Goal: Task Accomplishment & Management: Use online tool/utility

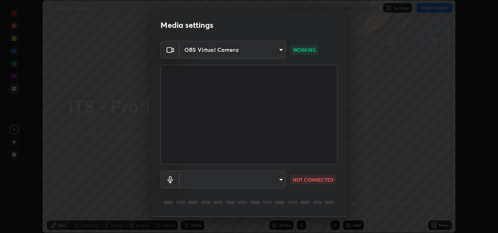
scroll to position [24, 0]
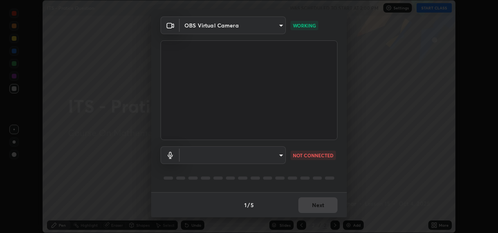
click at [282, 154] on body "Erase all ITS - Pratice Question WAS SCHEDULED TO START AT 2:00 PM Settings STA…" at bounding box center [249, 116] width 498 height 233
click at [312, 171] on div at bounding box center [249, 116] width 498 height 233
click at [278, 153] on body "Erase all ITS - Pratice Question WAS SCHEDULED TO START AT 2:00 PM Settings STA…" at bounding box center [249, 116] width 498 height 233
click at [227, 159] on div at bounding box center [249, 116] width 498 height 233
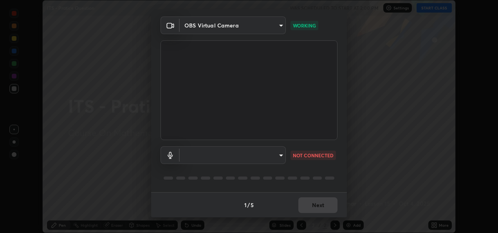
scroll to position [0, 0]
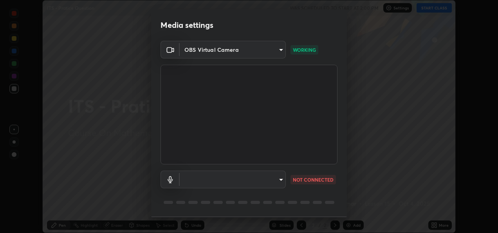
click at [363, 162] on div "Media settings OBS Virtual Camera 9b9067dc44b786e3512f46a1a8efbecae70acf8821ef6…" at bounding box center [249, 116] width 498 height 233
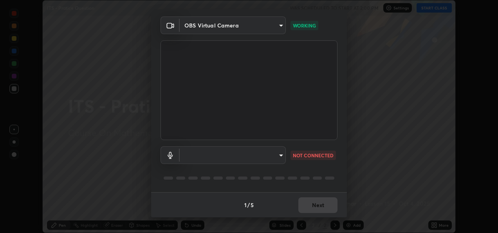
click at [270, 154] on body "Erase all ITS - Pratice Question WAS SCHEDULED TO START AT 2:00 PM Settings STA…" at bounding box center [249, 116] width 498 height 233
click at [305, 156] on div at bounding box center [249, 116] width 498 height 233
click at [314, 155] on p "NOT CONNECTED" at bounding box center [313, 155] width 41 height 7
click at [280, 157] on body "Erase all ITS - Pratice Question WAS SCHEDULED TO START AT 2:00 PM Settings STA…" at bounding box center [249, 116] width 498 height 233
click at [282, 27] on div at bounding box center [249, 116] width 498 height 233
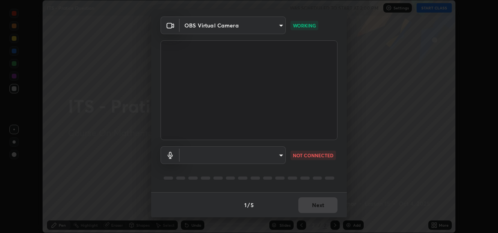
click at [289, 56] on video at bounding box center [249, 89] width 177 height 99
click at [197, 159] on body "Erase all ITS - Pratice Question WAS SCHEDULED TO START AT 2:00 PM Settings STA…" at bounding box center [249, 116] width 498 height 233
click at [277, 155] on div at bounding box center [249, 116] width 498 height 233
click at [280, 155] on body "Erase all ITS - Pratice Question WAS SCHEDULED TO START AT 2:00 PM Settings STA…" at bounding box center [249, 116] width 498 height 233
click at [268, 149] on ul at bounding box center [232, 149] width 106 height 6
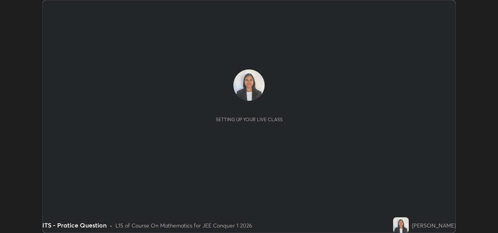
scroll to position [233, 498]
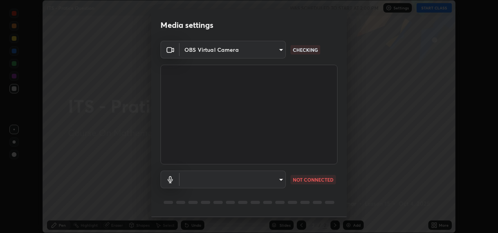
click at [282, 180] on body "Erase all ITS - Pratice Question WAS SCHEDULED TO START AT 2:00 PM Settings STA…" at bounding box center [249, 116] width 498 height 233
click at [275, 182] on div at bounding box center [249, 116] width 498 height 233
click at [274, 178] on body "Erase all ITS - Pratice Question WAS SCHEDULED TO START AT 2:00 PM Settings STA…" at bounding box center [249, 116] width 498 height 233
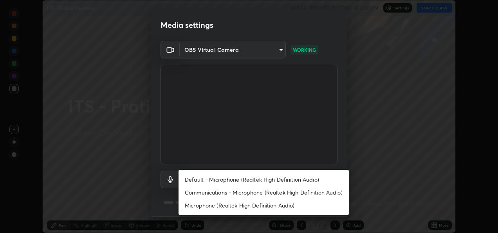
click at [244, 179] on li "Default - Microphone (Realtek High Definition Audio)" at bounding box center [264, 179] width 170 height 13
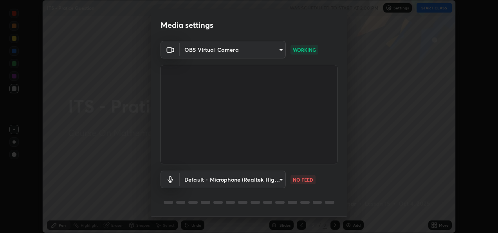
scroll to position [24, 0]
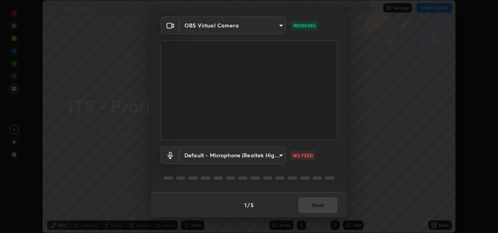
click at [282, 156] on body "Erase all ITS - Pratice Question WAS SCHEDULED TO START AT 2:00 PM Settings STA…" at bounding box center [249, 116] width 498 height 233
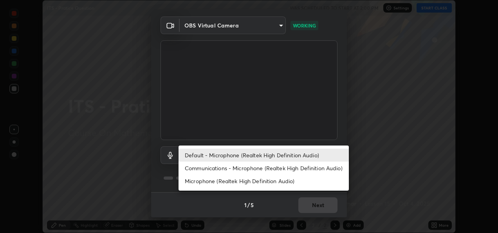
click at [203, 155] on li "Default - Microphone (Realtek High Definition Audio)" at bounding box center [264, 154] width 170 height 13
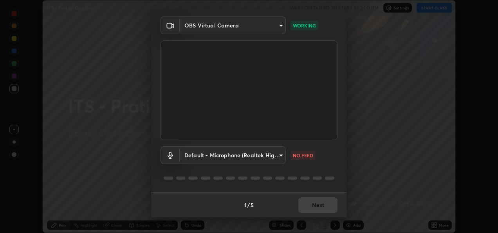
click at [222, 156] on body "Erase all ITS - Pratice Question WAS SCHEDULED TO START AT 2:00 PM Settings STA…" at bounding box center [249, 116] width 498 height 233
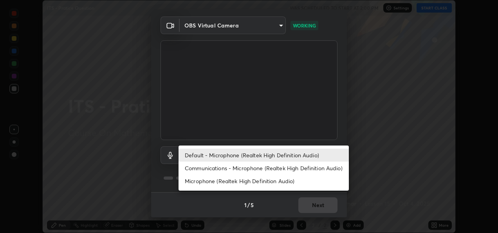
click at [201, 182] on li "Microphone (Realtek High Definition Audio)" at bounding box center [264, 180] width 170 height 13
type input "911a31a0b8fb50199515ad83d76e863d2ff34206515cd3817fd096480d4d05f2"
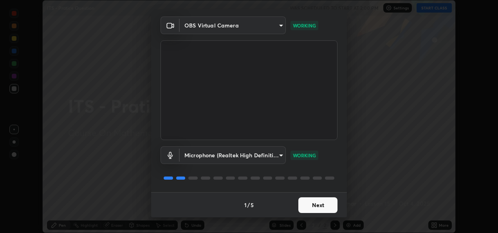
click at [314, 202] on button "Next" at bounding box center [317, 205] width 39 height 16
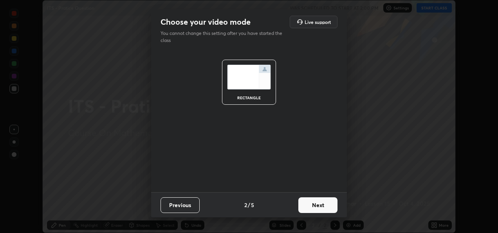
scroll to position [0, 0]
click at [318, 205] on button "Next" at bounding box center [317, 205] width 39 height 16
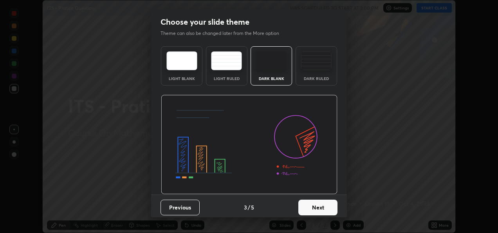
click at [315, 207] on button "Next" at bounding box center [317, 207] width 39 height 16
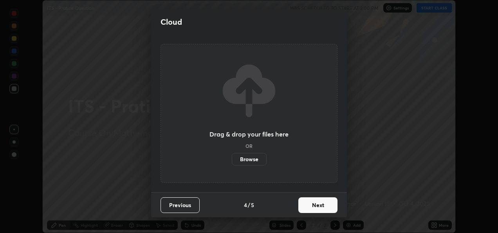
click at [317, 202] on button "Next" at bounding box center [317, 205] width 39 height 16
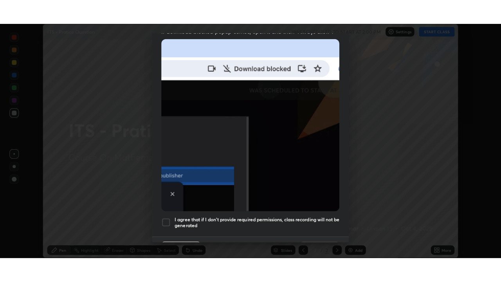
scroll to position [184, 0]
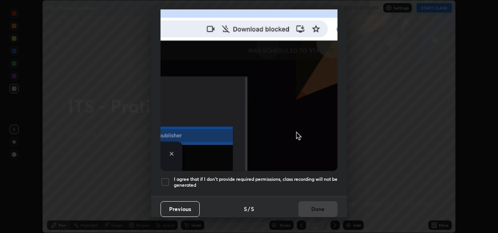
click at [168, 177] on div at bounding box center [165, 181] width 9 height 9
click at [318, 204] on button "Done" at bounding box center [317, 209] width 39 height 16
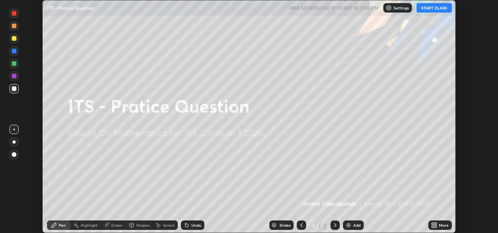
click at [436, 10] on button "START CLASS" at bounding box center [434, 7] width 35 height 9
click at [437, 223] on icon at bounding box center [436, 223] width 2 height 2
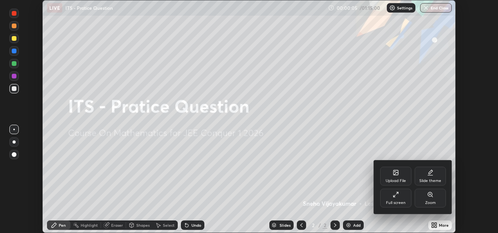
click at [400, 197] on div "Full screen" at bounding box center [395, 197] width 31 height 19
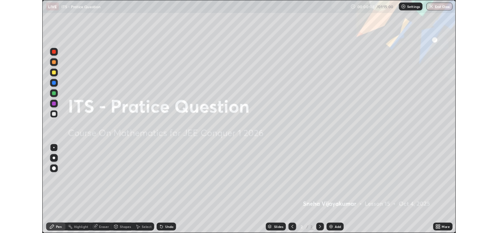
scroll to position [282, 501]
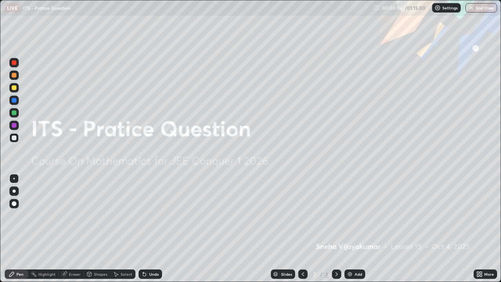
click at [352, 232] on div "Add" at bounding box center [355, 273] width 21 height 9
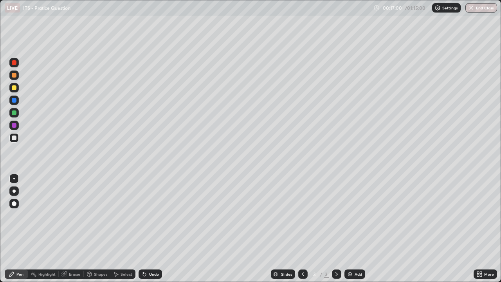
click at [350, 232] on div "Add" at bounding box center [355, 273] width 21 height 9
click at [303, 232] on icon at bounding box center [303, 274] width 6 height 6
click at [350, 232] on img at bounding box center [350, 274] width 6 height 6
click at [74, 232] on div "Eraser" at bounding box center [75, 274] width 12 height 4
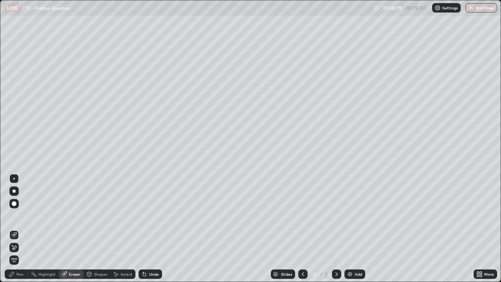
click at [19, 232] on div "Pen" at bounding box center [19, 274] width 7 height 4
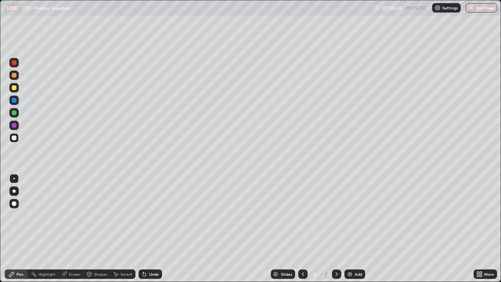
click at [71, 232] on div "Eraser" at bounding box center [75, 274] width 12 height 4
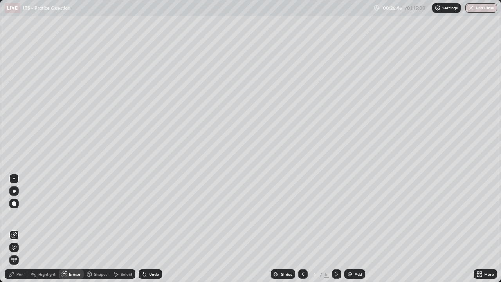
click at [23, 232] on div "Pen" at bounding box center [16, 273] width 23 height 9
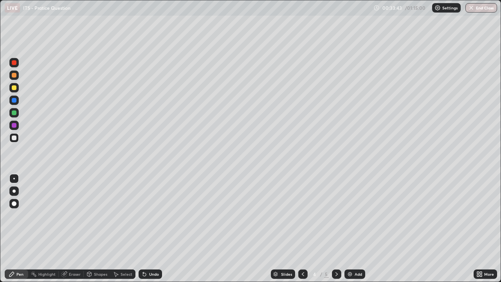
click at [356, 232] on div "Add" at bounding box center [358, 274] width 7 height 4
click at [70, 232] on div "Eraser" at bounding box center [75, 274] width 12 height 4
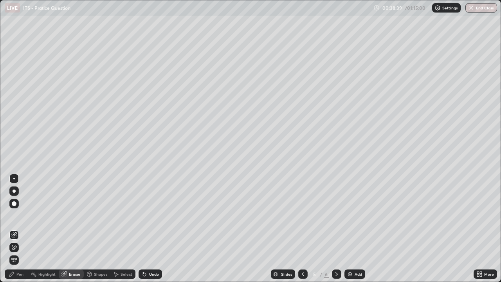
click at [22, 232] on div "Pen" at bounding box center [19, 274] width 7 height 4
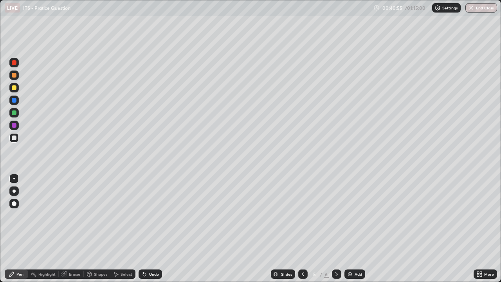
click at [16, 87] on div at bounding box center [14, 87] width 5 height 5
click at [427, 232] on div "Slides 5 / 6 Add" at bounding box center [318, 274] width 312 height 16
click at [14, 114] on div at bounding box center [14, 112] width 5 height 5
click at [351, 232] on img at bounding box center [350, 274] width 6 height 6
click at [72, 232] on div "Eraser" at bounding box center [75, 274] width 12 height 4
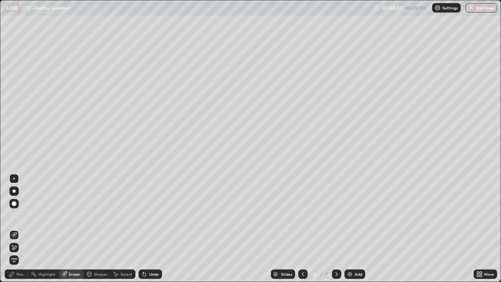
click at [18, 232] on div "Pen" at bounding box center [16, 273] width 23 height 9
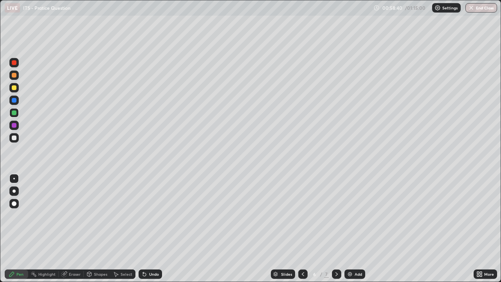
click at [15, 137] on div at bounding box center [14, 137] width 5 height 5
click at [72, 232] on div "Eraser" at bounding box center [71, 273] width 25 height 9
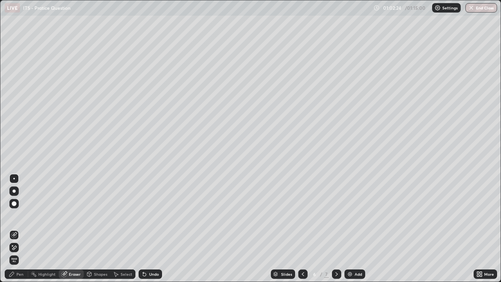
click at [20, 232] on div "Pen" at bounding box center [19, 274] width 7 height 4
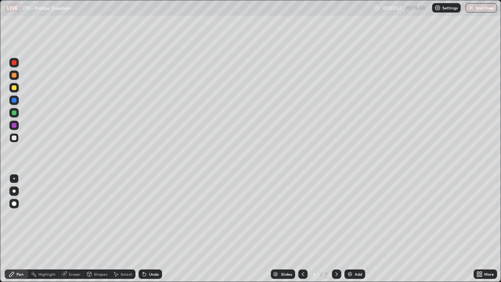
click at [14, 114] on div at bounding box center [14, 112] width 5 height 5
click at [14, 87] on div at bounding box center [14, 87] width 5 height 5
click at [358, 232] on div "Add" at bounding box center [355, 273] width 21 height 9
click at [17, 138] on div at bounding box center [13, 137] width 9 height 9
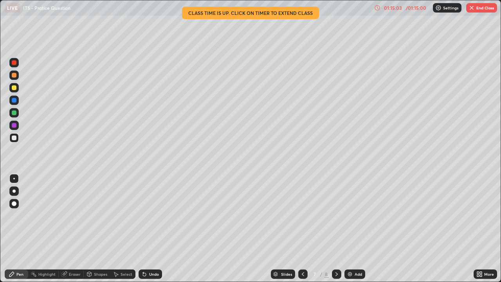
click at [17, 113] on div at bounding box center [13, 112] width 9 height 9
click at [14, 88] on div at bounding box center [14, 87] width 5 height 5
click at [15, 100] on div at bounding box center [14, 100] width 5 height 5
click at [16, 113] on div at bounding box center [14, 112] width 5 height 5
click at [14, 125] on div at bounding box center [14, 125] width 5 height 5
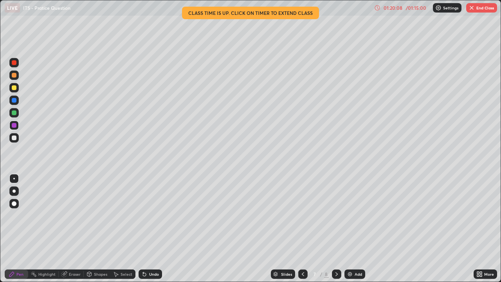
click at [481, 232] on icon at bounding box center [481, 273] width 2 height 2
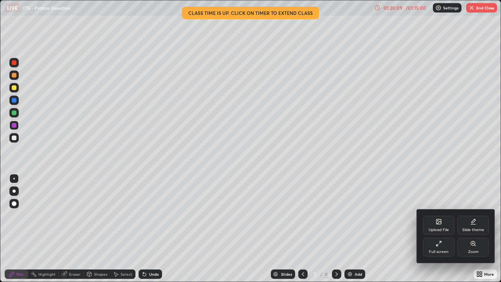
click at [440, 232] on div "Full screen" at bounding box center [438, 247] width 31 height 19
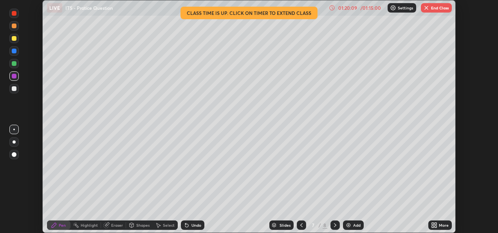
scroll to position [38922, 38656]
click at [398, 9] on p "Settings" at bounding box center [405, 8] width 15 height 4
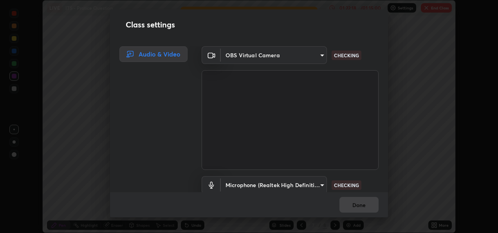
click at [352, 203] on div "Done" at bounding box center [249, 204] width 278 height 25
click at [405, 179] on div "Class settings Audio & Video OBS Virtual Camera 9b9067dc44b786e3512f46a1a8efbec…" at bounding box center [249, 116] width 498 height 233
click at [351, 199] on div "Done" at bounding box center [249, 204] width 278 height 25
click at [353, 203] on div "Done" at bounding box center [249, 204] width 278 height 25
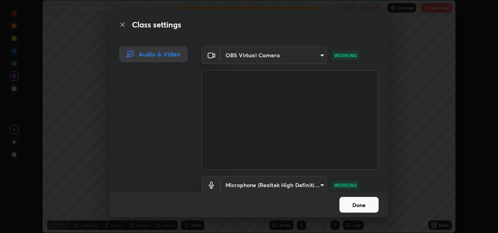
click at [92, 153] on div "Class settings Audio & Video OBS Virtual Camera 9b9067dc44b786e3512f46a1a8efbec…" at bounding box center [249, 116] width 498 height 233
click at [89, 152] on div "Class settings Audio & Video OBS Virtual Camera 9b9067dc44b786e3512f46a1a8efbec…" at bounding box center [249, 116] width 498 height 233
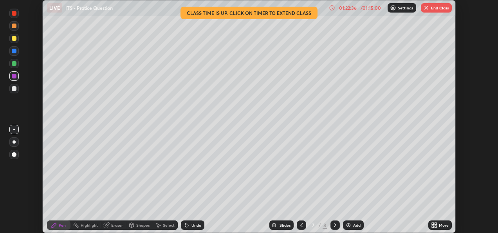
click at [438, 11] on button "End Class" at bounding box center [436, 7] width 31 height 9
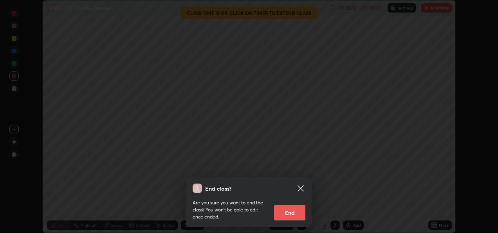
click at [295, 208] on button "End" at bounding box center [289, 212] width 31 height 16
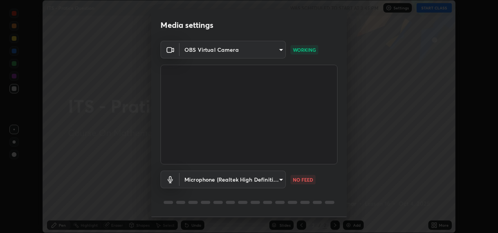
scroll to position [24, 0]
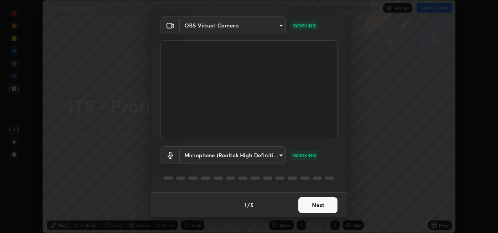
click at [308, 201] on button "Next" at bounding box center [317, 205] width 39 height 16
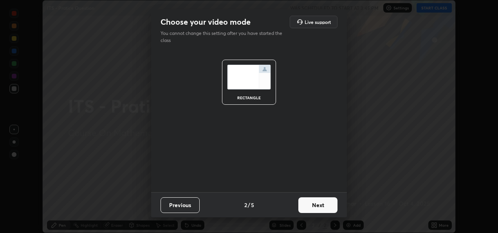
scroll to position [0, 0]
click at [327, 200] on button "Next" at bounding box center [317, 205] width 39 height 16
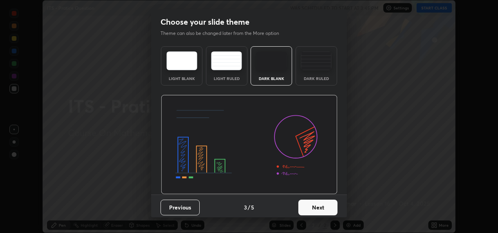
click at [328, 208] on button "Next" at bounding box center [317, 207] width 39 height 16
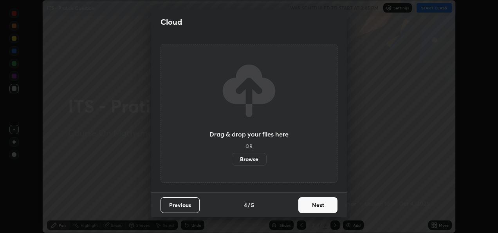
click at [325, 204] on button "Next" at bounding box center [317, 205] width 39 height 16
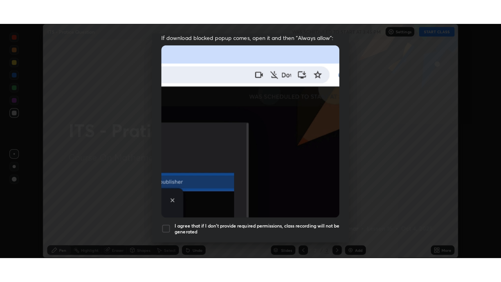
scroll to position [184, 0]
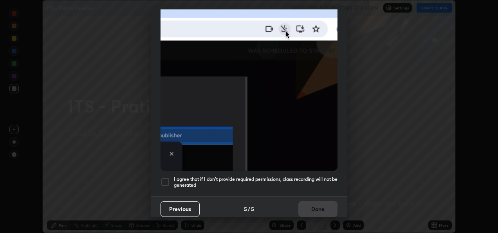
click at [239, 176] on h5 "I agree that if I don't provide required permissions, class recording will not …" at bounding box center [256, 182] width 164 height 12
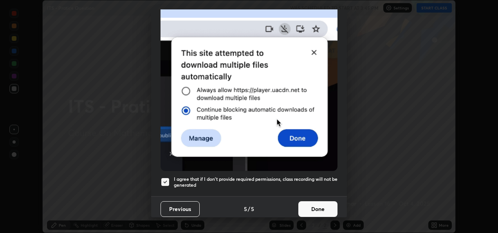
click at [319, 204] on button "Done" at bounding box center [317, 209] width 39 height 16
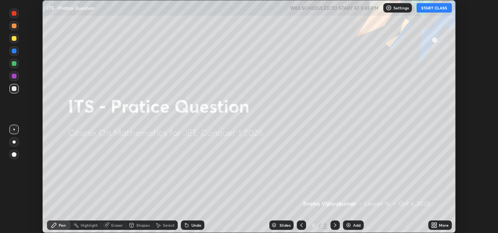
click at [434, 8] on button "START CLASS" at bounding box center [434, 7] width 35 height 9
click at [139, 224] on div "Shapes" at bounding box center [142, 225] width 13 height 4
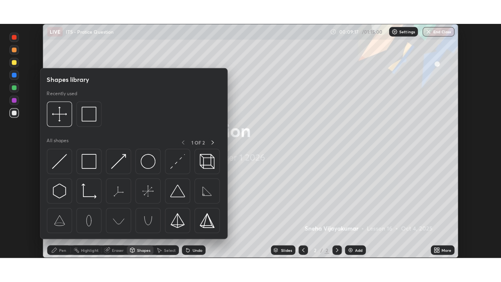
scroll to position [282, 501]
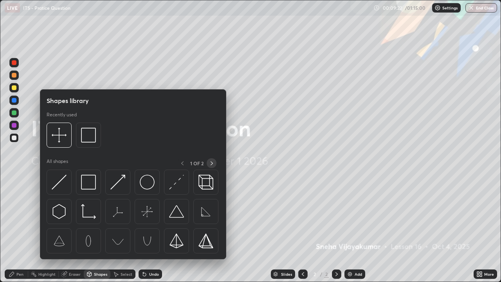
click at [211, 166] on icon at bounding box center [212, 163] width 6 height 6
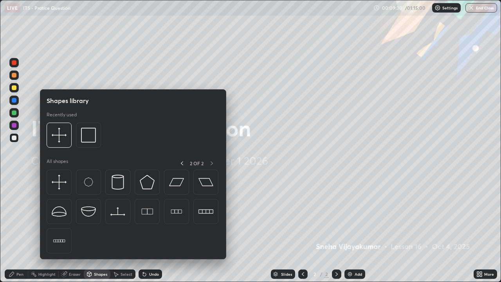
click at [139, 155] on div "Shapes library Recently used All shapes 2 OF 2" at bounding box center [133, 174] width 186 height 170
click at [182, 163] on icon at bounding box center [182, 163] width 6 height 6
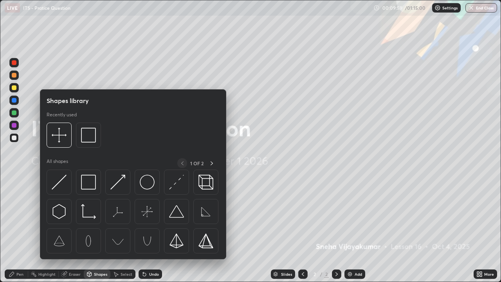
click at [151, 216] on img at bounding box center [147, 211] width 15 height 15
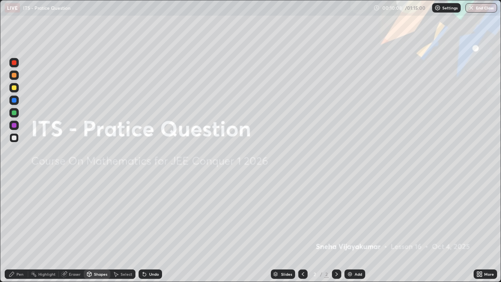
click at [152, 232] on div "Undo" at bounding box center [154, 274] width 10 height 4
click at [94, 232] on div "Shapes" at bounding box center [100, 274] width 13 height 4
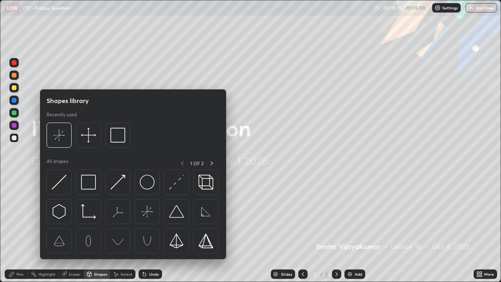
click at [351, 232] on img at bounding box center [350, 274] width 6 height 6
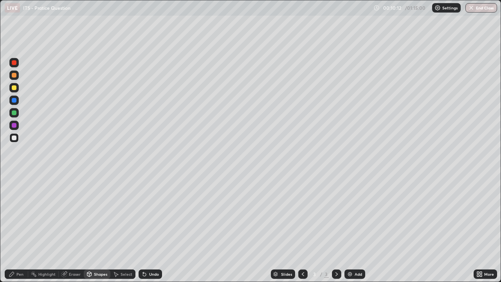
click at [99, 232] on div "Shapes" at bounding box center [100, 274] width 13 height 4
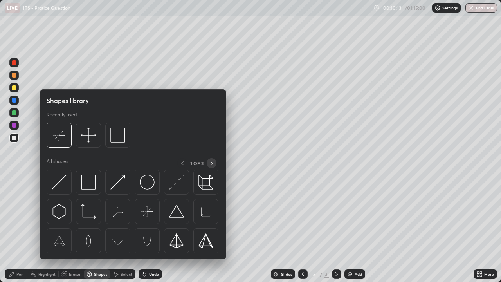
click at [211, 163] on icon at bounding box center [212, 163] width 6 height 6
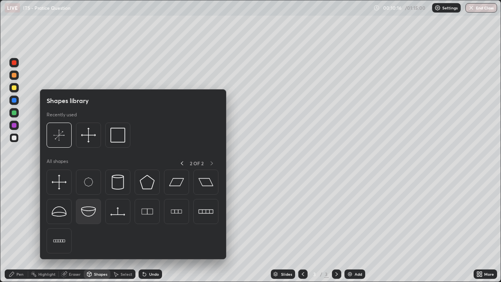
click at [88, 217] on img at bounding box center [88, 211] width 15 height 15
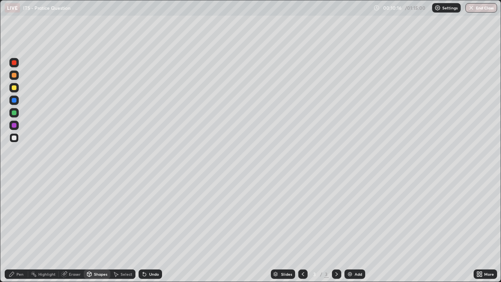
click at [119, 232] on div "Select" at bounding box center [122, 273] width 25 height 9
click at [97, 232] on div "Shapes" at bounding box center [100, 274] width 13 height 4
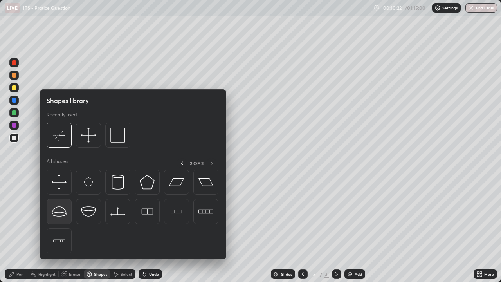
click at [64, 212] on img at bounding box center [59, 211] width 15 height 15
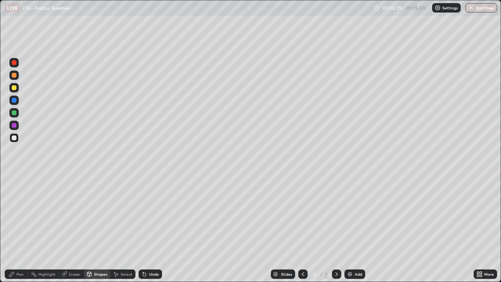
click at [125, 232] on div "Select" at bounding box center [127, 274] width 12 height 4
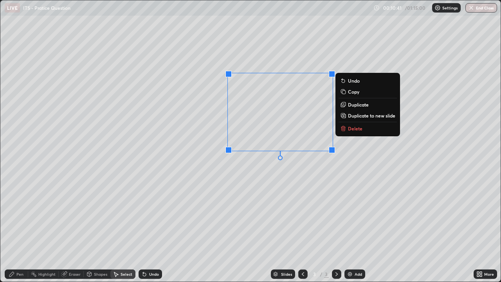
click at [359, 106] on p "Duplicate" at bounding box center [358, 104] width 21 height 6
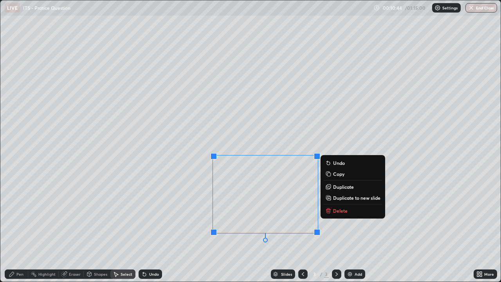
click at [339, 161] on p "Undo" at bounding box center [339, 163] width 12 height 6
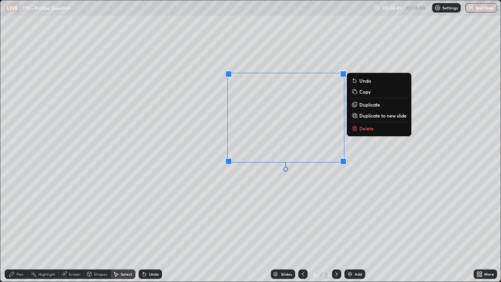
click at [360, 128] on p "Delete" at bounding box center [366, 128] width 14 height 6
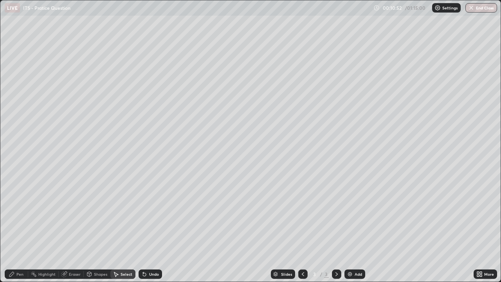
click at [92, 232] on div "Shapes" at bounding box center [97, 273] width 27 height 9
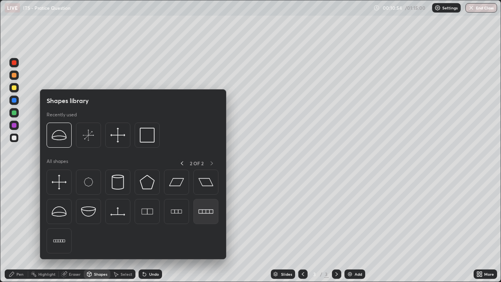
click at [202, 212] on img at bounding box center [206, 211] width 15 height 15
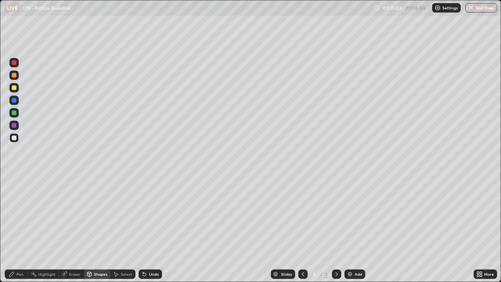
click at [145, 232] on icon at bounding box center [144, 274] width 6 height 6
click at [103, 232] on div "Shapes" at bounding box center [100, 274] width 13 height 4
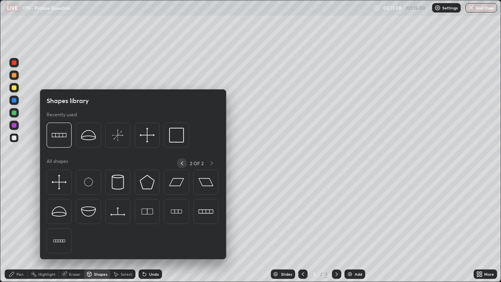
click at [182, 162] on icon at bounding box center [182, 163] width 2 height 4
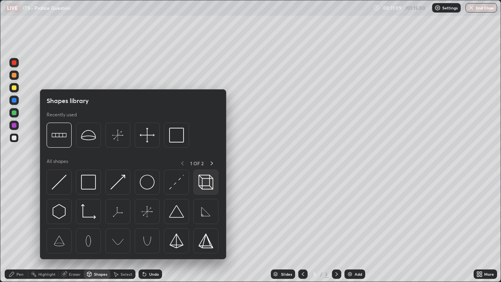
click at [208, 184] on img at bounding box center [206, 182] width 15 height 15
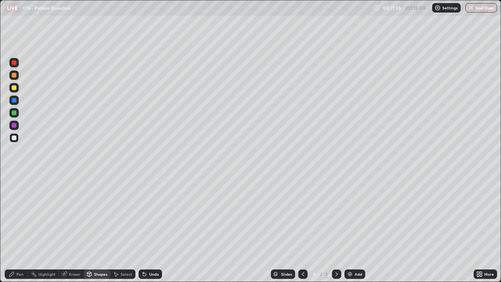
click at [155, 232] on div "Undo" at bounding box center [150, 273] width 23 height 9
click at [101, 232] on div "Shapes" at bounding box center [97, 273] width 27 height 9
click at [43, 232] on div "Highlight" at bounding box center [46, 274] width 17 height 4
click at [13, 114] on div at bounding box center [14, 112] width 5 height 5
click at [16, 123] on div at bounding box center [13, 125] width 9 height 9
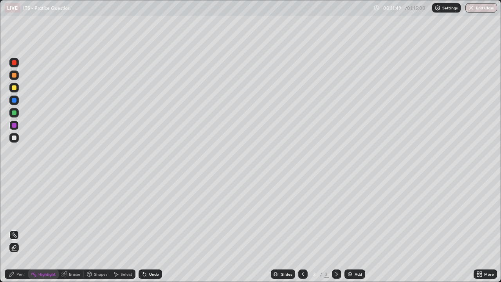
click at [298, 232] on div at bounding box center [302, 273] width 9 height 9
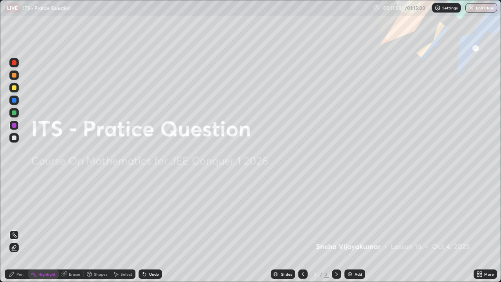
click at [335, 232] on icon at bounding box center [337, 274] width 6 height 6
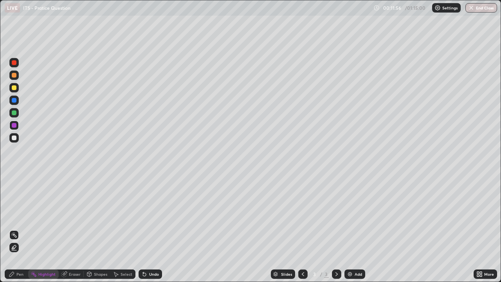
click at [21, 232] on div "Pen" at bounding box center [19, 274] width 7 height 4
click at [37, 232] on div "Highlight" at bounding box center [43, 273] width 31 height 9
click at [13, 232] on div at bounding box center [13, 247] width 9 height 9
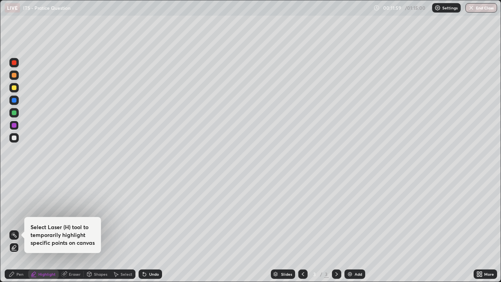
click at [13, 232] on icon at bounding box center [14, 248] width 2 height 2
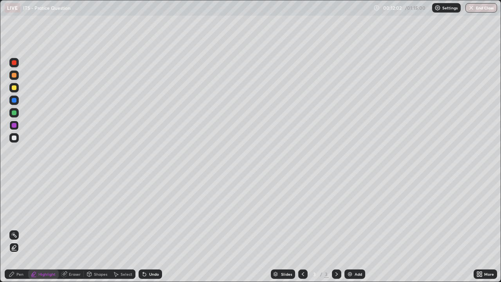
click at [21, 232] on div "Pen" at bounding box center [19, 274] width 7 height 4
click at [154, 232] on div "Undo" at bounding box center [154, 274] width 10 height 4
click at [151, 232] on div "Undo" at bounding box center [154, 274] width 10 height 4
click at [149, 232] on div "Undo" at bounding box center [154, 274] width 10 height 4
click at [49, 232] on div "Highlight" at bounding box center [46, 274] width 17 height 4
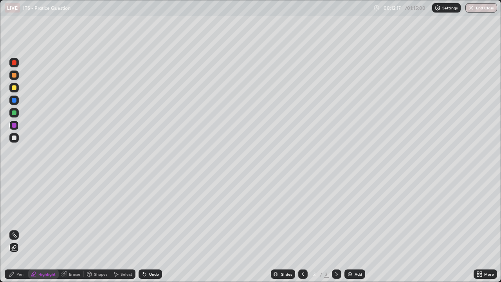
click at [16, 232] on icon at bounding box center [14, 247] width 4 height 4
click at [149, 232] on div "Undo" at bounding box center [150, 273] width 23 height 9
click at [152, 232] on div "Undo" at bounding box center [150, 273] width 23 height 9
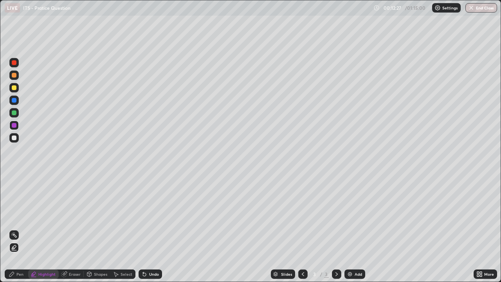
click at [152, 232] on div "Undo" at bounding box center [150, 273] width 23 height 9
click at [152, 232] on div "Undo" at bounding box center [154, 274] width 10 height 4
click at [147, 232] on div "Undo" at bounding box center [150, 273] width 23 height 9
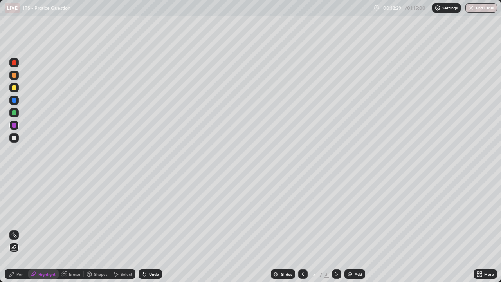
click at [147, 232] on div "Undo" at bounding box center [150, 273] width 23 height 9
click at [149, 232] on div "Undo" at bounding box center [154, 274] width 10 height 4
click at [150, 232] on div "Undo" at bounding box center [150, 273] width 23 height 9
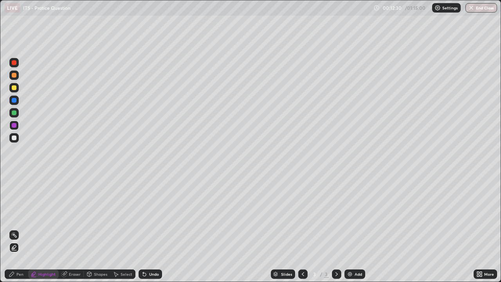
click at [151, 232] on div "Undo" at bounding box center [150, 273] width 23 height 9
click at [152, 232] on div "Undo" at bounding box center [150, 273] width 23 height 9
click at [153, 232] on div "Undo" at bounding box center [150, 273] width 23 height 9
click at [153, 232] on div "Undo" at bounding box center [154, 274] width 10 height 4
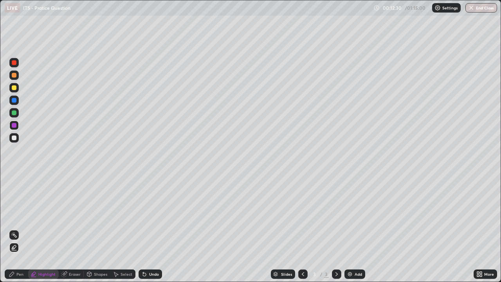
click at [148, 232] on div "Undo" at bounding box center [150, 273] width 23 height 9
click at [145, 232] on icon at bounding box center [144, 274] width 6 height 6
click at [144, 232] on icon at bounding box center [144, 274] width 3 height 3
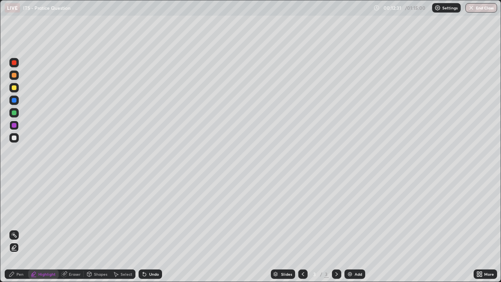
click at [143, 232] on icon at bounding box center [144, 274] width 3 height 3
click at [144, 232] on icon at bounding box center [144, 274] width 3 height 3
click at [146, 232] on icon at bounding box center [144, 274] width 6 height 6
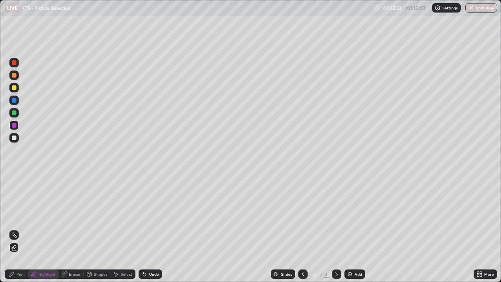
click at [146, 232] on icon at bounding box center [144, 274] width 6 height 6
click at [303, 232] on icon at bounding box center [303, 274] width 6 height 6
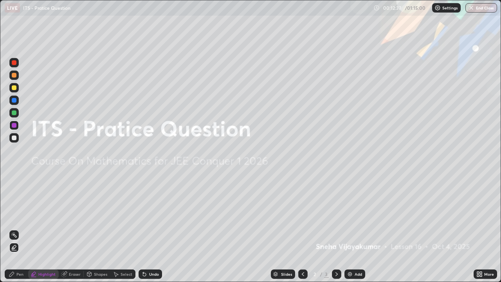
click at [150, 232] on div "Undo" at bounding box center [154, 274] width 10 height 4
click at [149, 232] on div "Undo" at bounding box center [154, 274] width 10 height 4
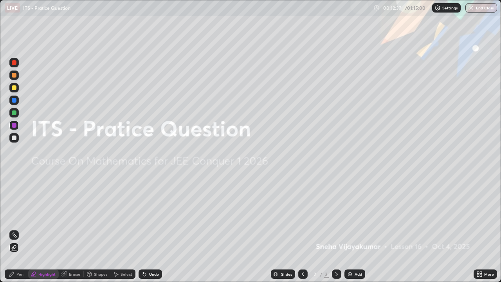
click at [149, 232] on div "Undo" at bounding box center [154, 274] width 10 height 4
click at [150, 232] on div "Undo" at bounding box center [150, 273] width 23 height 9
click at [336, 232] on icon at bounding box center [337, 274] width 6 height 6
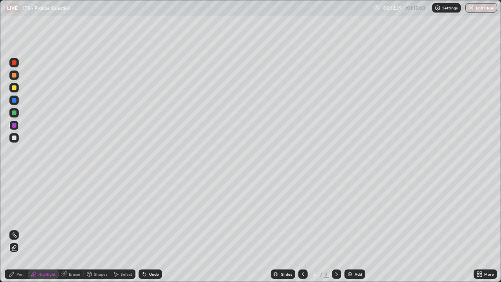
click at [336, 232] on icon at bounding box center [337, 274] width 6 height 6
click at [280, 232] on div "Slides" at bounding box center [283, 273] width 24 height 9
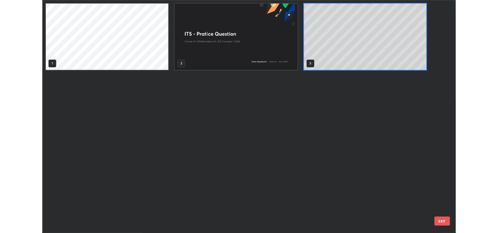
scroll to position [279, 496]
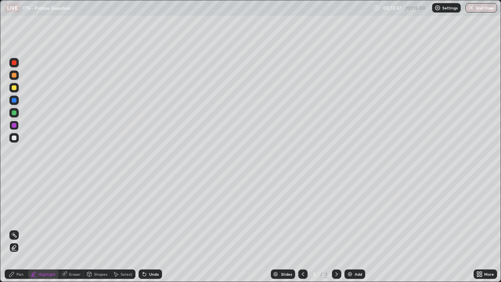
click at [485, 232] on div "More" at bounding box center [489, 274] width 10 height 4
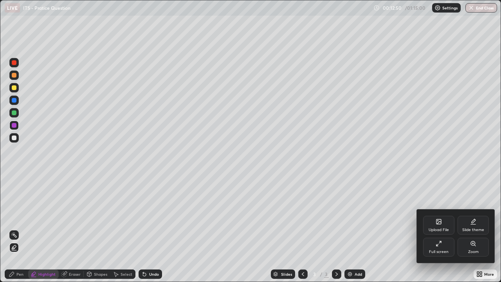
click at [469, 226] on div "Slide theme" at bounding box center [473, 225] width 31 height 19
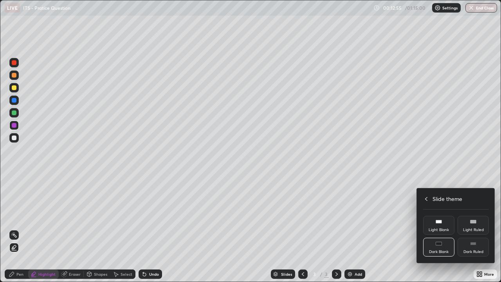
click at [443, 224] on div "Light Blank" at bounding box center [438, 225] width 31 height 19
click at [441, 232] on icon at bounding box center [439, 243] width 6 height 6
click at [394, 221] on div at bounding box center [250, 141] width 501 height 282
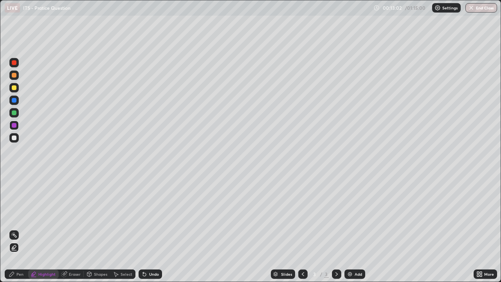
click at [14, 232] on circle at bounding box center [14, 233] width 1 height 1
click at [20, 232] on div "Pen" at bounding box center [19, 274] width 7 height 4
click at [67, 232] on icon at bounding box center [64, 274] width 6 height 6
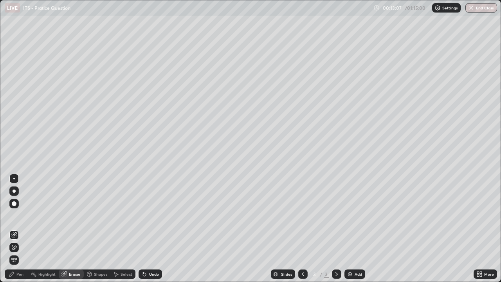
click at [92, 232] on div "Shapes" at bounding box center [97, 273] width 27 height 9
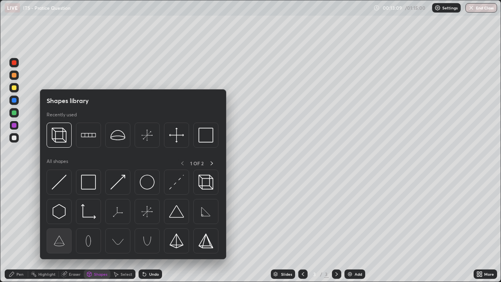
click at [58, 232] on img at bounding box center [59, 240] width 15 height 15
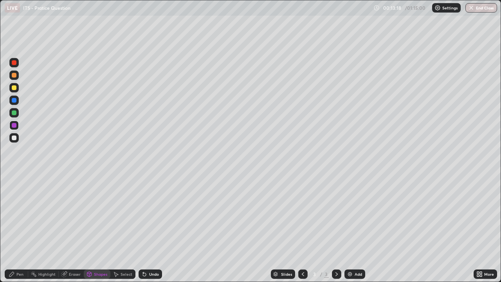
click at [150, 232] on div "Undo" at bounding box center [154, 274] width 10 height 4
click at [94, 232] on div "Shapes" at bounding box center [97, 273] width 27 height 9
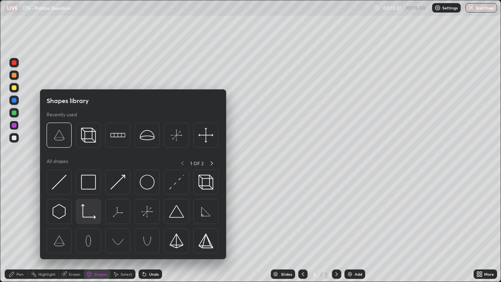
click at [87, 208] on img at bounding box center [88, 211] width 15 height 15
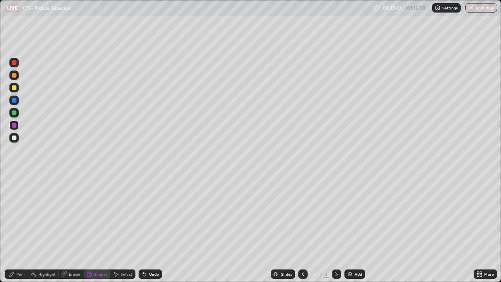
click at [96, 232] on div "Shapes" at bounding box center [100, 274] width 13 height 4
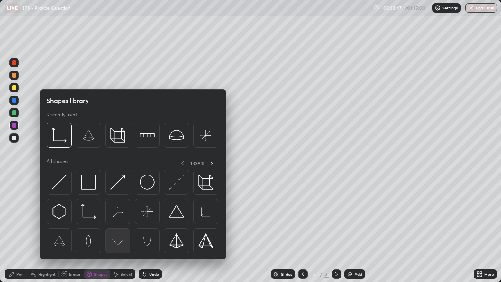
click at [121, 232] on img at bounding box center [117, 240] width 15 height 15
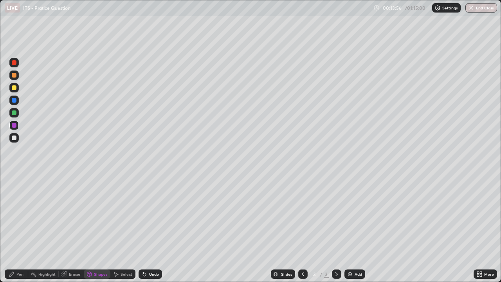
click at [143, 232] on icon at bounding box center [143, 272] width 1 height 1
click at [98, 232] on div "Shapes" at bounding box center [100, 274] width 13 height 4
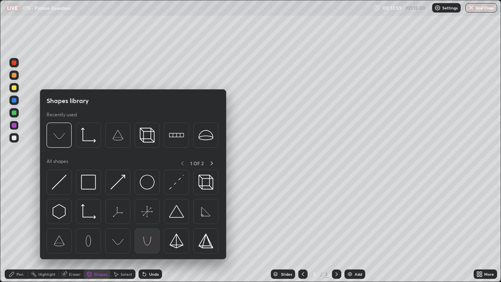
click at [151, 232] on img at bounding box center [147, 240] width 15 height 15
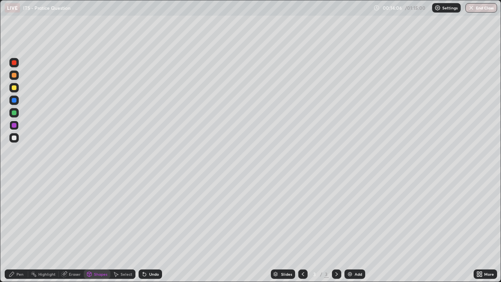
click at [147, 232] on div "Undo" at bounding box center [150, 273] width 23 height 9
click at [152, 232] on div "Undo" at bounding box center [150, 273] width 23 height 9
click at [153, 232] on div "Undo" at bounding box center [150, 273] width 23 height 9
click at [98, 232] on div "Shapes" at bounding box center [100, 274] width 13 height 4
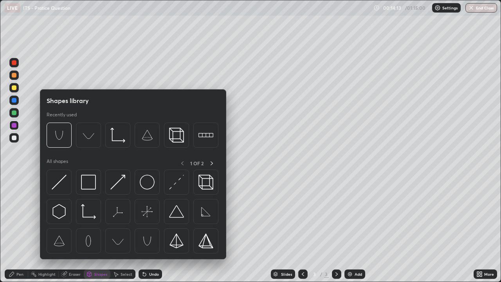
click at [184, 163] on div "1 OF 2" at bounding box center [196, 163] width 39 height 10
click at [181, 164] on div "1 OF 2" at bounding box center [196, 163] width 39 height 10
click at [184, 162] on div "1 OF 2" at bounding box center [196, 163] width 39 height 10
click at [211, 163] on icon at bounding box center [212, 163] width 6 height 6
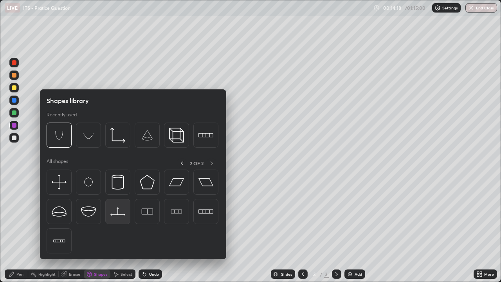
click at [119, 213] on img at bounding box center [117, 211] width 15 height 15
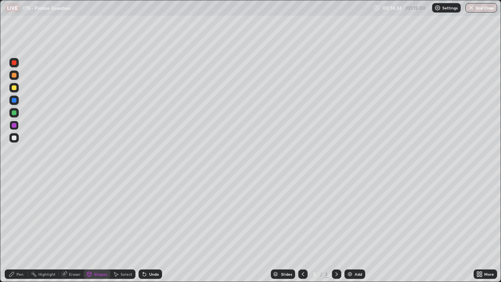
click at [97, 232] on div "Shapes" at bounding box center [100, 274] width 13 height 4
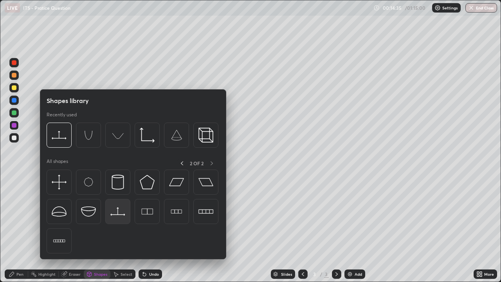
click at [120, 212] on img at bounding box center [117, 211] width 15 height 15
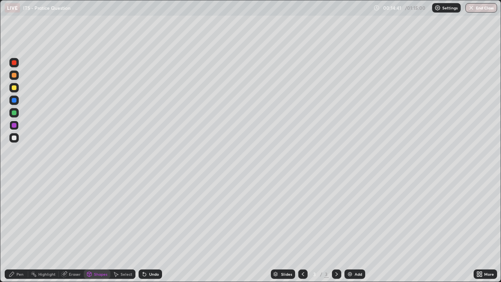
click at [155, 232] on div "Undo" at bounding box center [150, 273] width 23 height 9
click at [154, 232] on div "Undo" at bounding box center [150, 273] width 23 height 9
click at [153, 232] on div "Undo" at bounding box center [150, 273] width 23 height 9
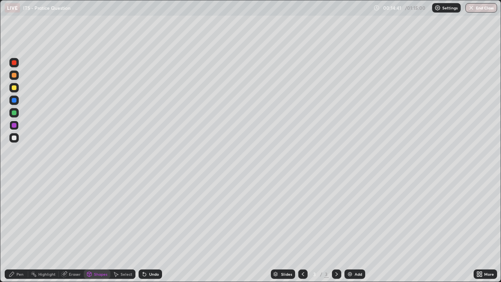
click at [153, 232] on div "Undo" at bounding box center [150, 273] width 23 height 9
click at [155, 232] on div "Undo" at bounding box center [150, 273] width 23 height 9
click at [155, 232] on div "Undo" at bounding box center [154, 274] width 10 height 4
click at [154, 232] on div "Undo" at bounding box center [154, 274] width 10 height 4
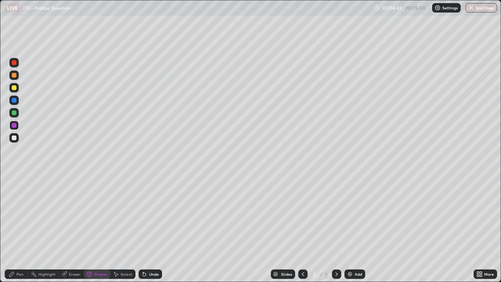
click at [153, 232] on div "Undo" at bounding box center [154, 274] width 10 height 4
click at [152, 232] on div "Undo" at bounding box center [150, 273] width 23 height 9
click at [154, 232] on div "Undo" at bounding box center [154, 274] width 10 height 4
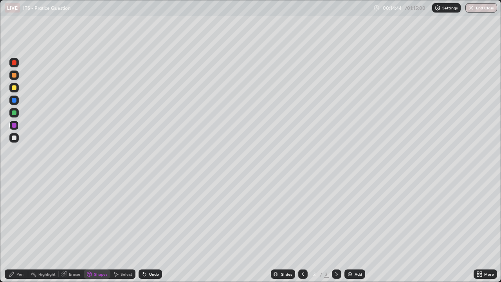
click at [155, 232] on div "Undo" at bounding box center [150, 273] width 23 height 9
click at [154, 232] on div "Undo" at bounding box center [154, 274] width 10 height 4
click at [95, 232] on div "Shapes" at bounding box center [100, 274] width 13 height 4
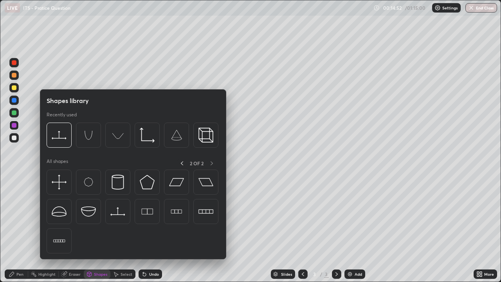
click at [94, 232] on div "Shapes" at bounding box center [100, 274] width 13 height 4
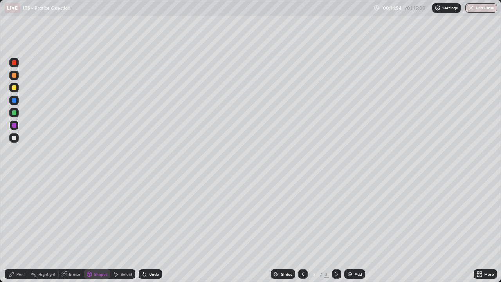
click at [20, 232] on div "Pen" at bounding box center [16, 273] width 23 height 9
click at [15, 139] on div at bounding box center [14, 137] width 5 height 5
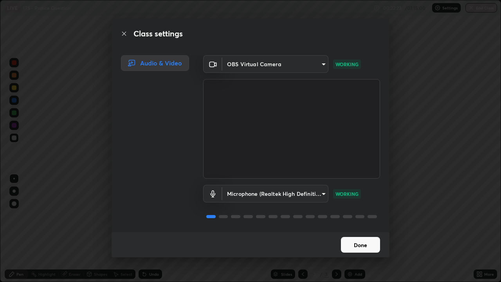
click at [357, 232] on button "Done" at bounding box center [360, 245] width 39 height 16
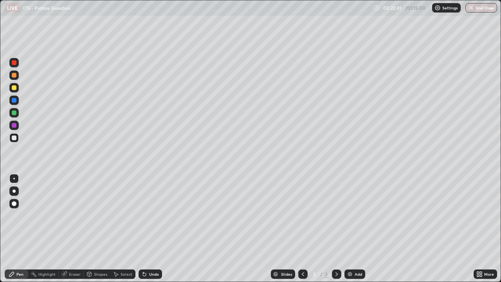
click at [67, 232] on div "Eraser" at bounding box center [71, 273] width 25 height 9
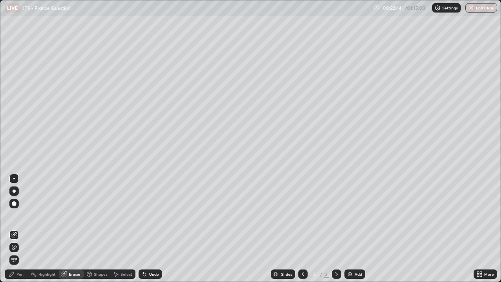
click at [22, 232] on div "Pen" at bounding box center [19, 274] width 7 height 4
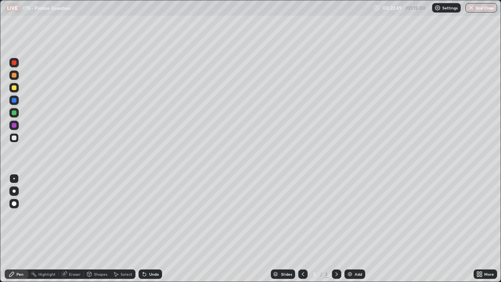
click at [101, 232] on div "Shapes" at bounding box center [100, 274] width 13 height 4
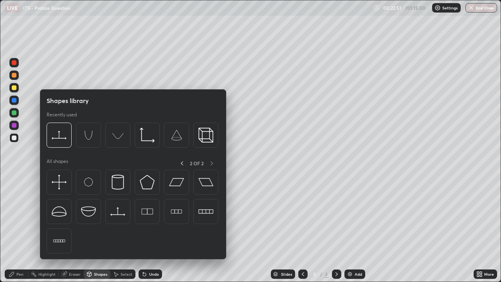
click at [101, 232] on div "Shapes" at bounding box center [100, 274] width 13 height 4
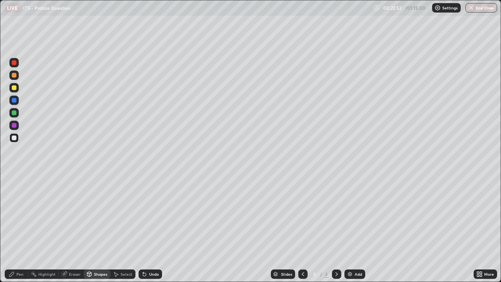
click at [97, 232] on div "Shapes" at bounding box center [100, 274] width 13 height 4
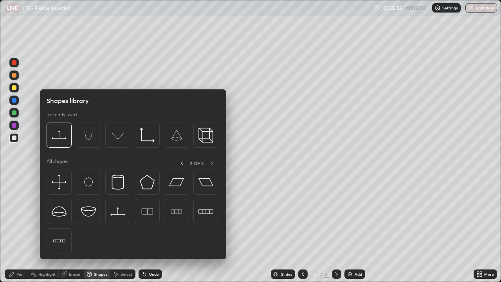
click at [97, 232] on div "Shapes" at bounding box center [100, 274] width 13 height 4
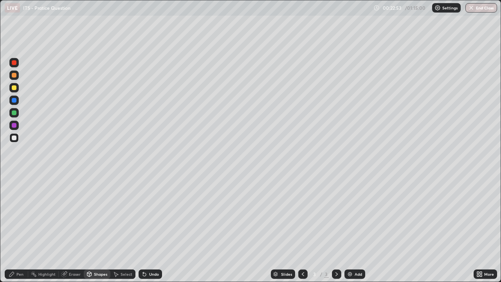
click at [21, 232] on div "Pen" at bounding box center [19, 274] width 7 height 4
click at [14, 191] on div at bounding box center [14, 191] width 3 height 3
click at [73, 232] on div "Eraser" at bounding box center [71, 273] width 25 height 9
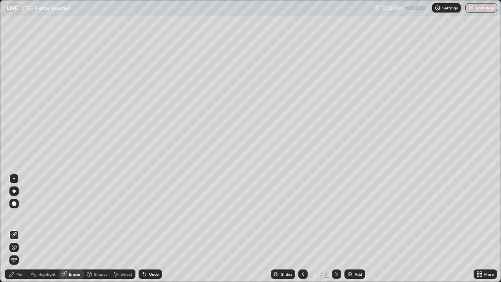
click at [16, 232] on div "Pen" at bounding box center [16, 273] width 23 height 9
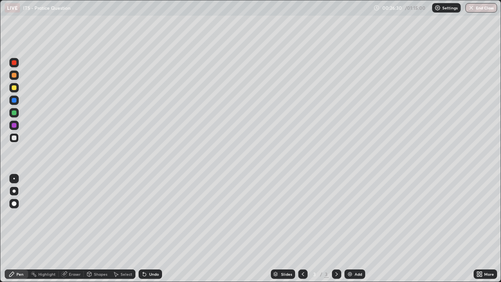
click at [349, 232] on img at bounding box center [350, 274] width 6 height 6
click at [355, 232] on div "Add" at bounding box center [358, 274] width 7 height 4
click at [12, 88] on div at bounding box center [14, 87] width 5 height 5
click at [14, 178] on div at bounding box center [14, 179] width 2 height 2
click at [15, 136] on div at bounding box center [14, 137] width 5 height 5
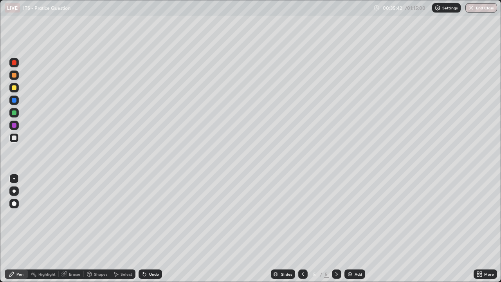
click at [14, 113] on div at bounding box center [14, 112] width 5 height 5
click at [14, 136] on div at bounding box center [14, 137] width 5 height 5
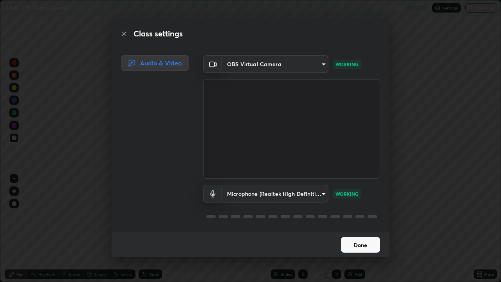
click at [363, 232] on button "Done" at bounding box center [360, 245] width 39 height 16
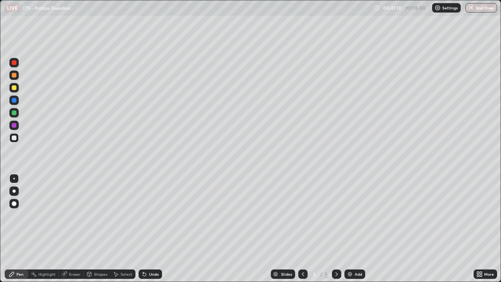
click at [353, 232] on div "Add" at bounding box center [355, 273] width 21 height 9
click at [12, 86] on div at bounding box center [14, 87] width 5 height 5
click at [16, 138] on div at bounding box center [14, 137] width 5 height 5
click at [14, 125] on div at bounding box center [14, 125] width 5 height 5
click at [15, 114] on div at bounding box center [14, 112] width 5 height 5
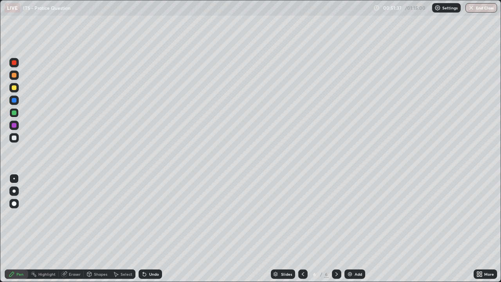
click at [351, 232] on img at bounding box center [350, 274] width 6 height 6
click at [15, 87] on div at bounding box center [14, 87] width 5 height 5
click at [69, 232] on div "Eraser" at bounding box center [75, 274] width 12 height 4
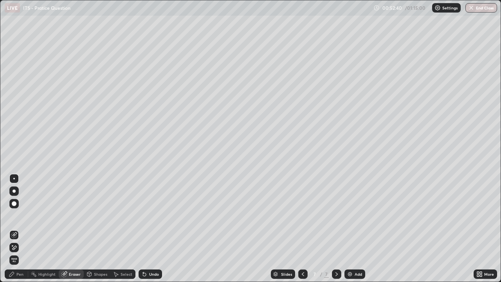
click at [20, 232] on div "Pen" at bounding box center [19, 274] width 7 height 4
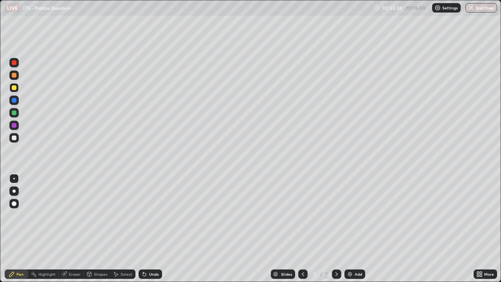
click at [14, 137] on div at bounding box center [14, 137] width 5 height 5
click at [12, 123] on div at bounding box center [14, 125] width 5 height 5
click at [74, 232] on div "Eraser" at bounding box center [75, 274] width 12 height 4
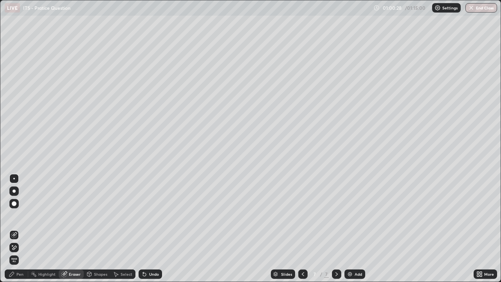
click at [14, 179] on div at bounding box center [14, 179] width 2 height 2
click at [16, 232] on div "Pen" at bounding box center [16, 273] width 23 height 9
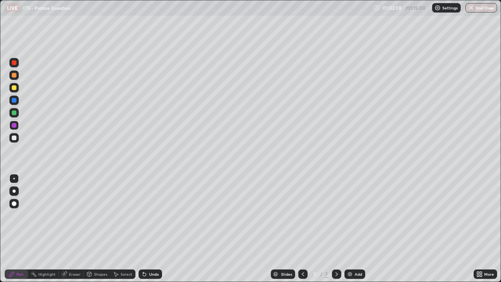
click at [72, 232] on div "Eraser" at bounding box center [75, 274] width 12 height 4
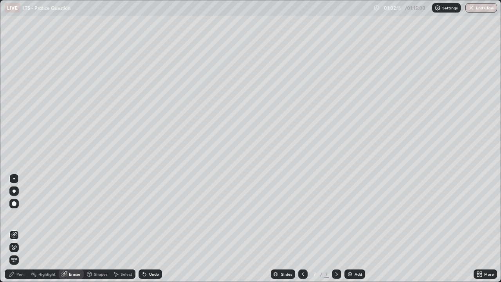
click at [19, 232] on div "Pen" at bounding box center [19, 274] width 7 height 4
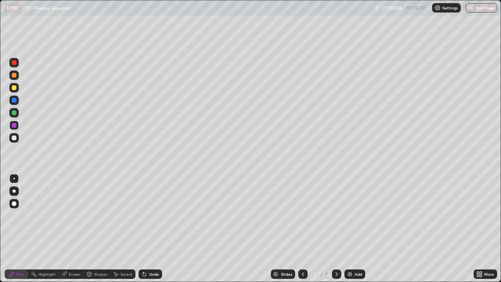
click at [353, 232] on div "Add" at bounding box center [355, 273] width 21 height 9
click at [16, 76] on div at bounding box center [14, 75] width 5 height 5
click at [15, 90] on div at bounding box center [14, 87] width 5 height 5
click at [13, 113] on div at bounding box center [14, 112] width 5 height 5
click at [15, 100] on div at bounding box center [14, 100] width 5 height 5
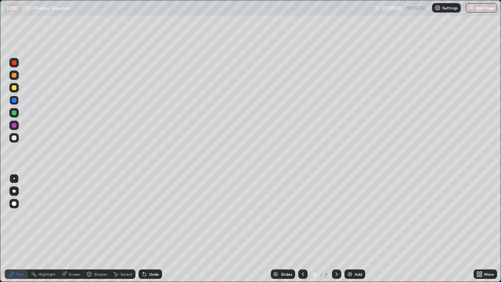
click at [354, 232] on div "Add" at bounding box center [355, 273] width 21 height 9
click at [14, 138] on div at bounding box center [14, 137] width 5 height 5
click at [14, 88] on div at bounding box center [14, 87] width 5 height 5
click at [349, 232] on img at bounding box center [350, 274] width 6 height 6
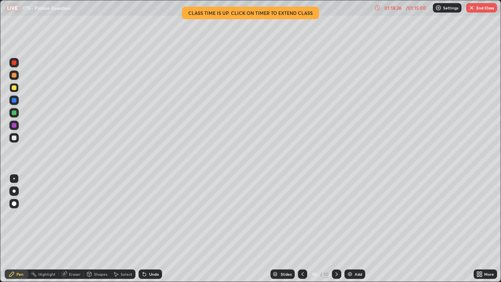
click at [16, 135] on div at bounding box center [13, 137] width 9 height 9
click at [14, 114] on div at bounding box center [14, 112] width 5 height 5
click at [353, 232] on div "Add" at bounding box center [355, 273] width 21 height 9
click at [302, 232] on icon at bounding box center [303, 274] width 6 height 6
click at [336, 232] on icon at bounding box center [337, 274] width 2 height 4
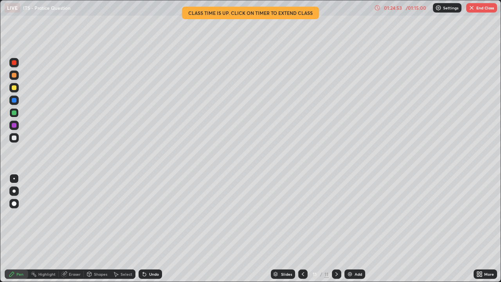
click at [307, 232] on div at bounding box center [302, 273] width 9 height 9
click at [480, 232] on icon at bounding box center [481, 273] width 2 height 2
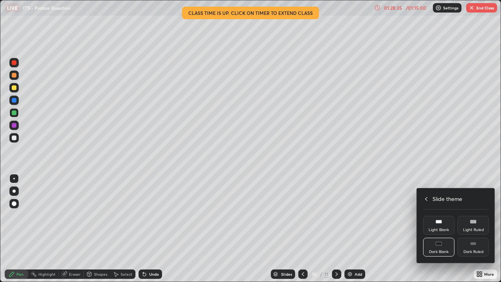
click at [426, 200] on icon at bounding box center [426, 199] width 6 height 6
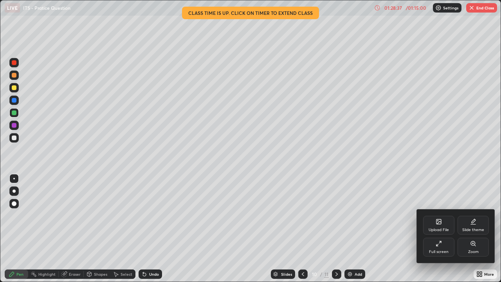
click at [442, 232] on div "Full screen" at bounding box center [438, 247] width 31 height 19
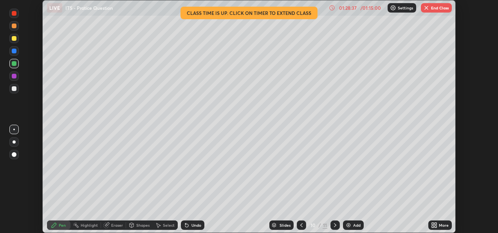
scroll to position [38922, 38656]
click at [442, 8] on button "End Class" at bounding box center [436, 7] width 31 height 9
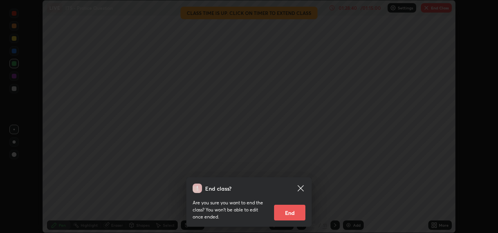
click at [289, 211] on button "End" at bounding box center [289, 212] width 31 height 16
